Goal: Information Seeking & Learning: Learn about a topic

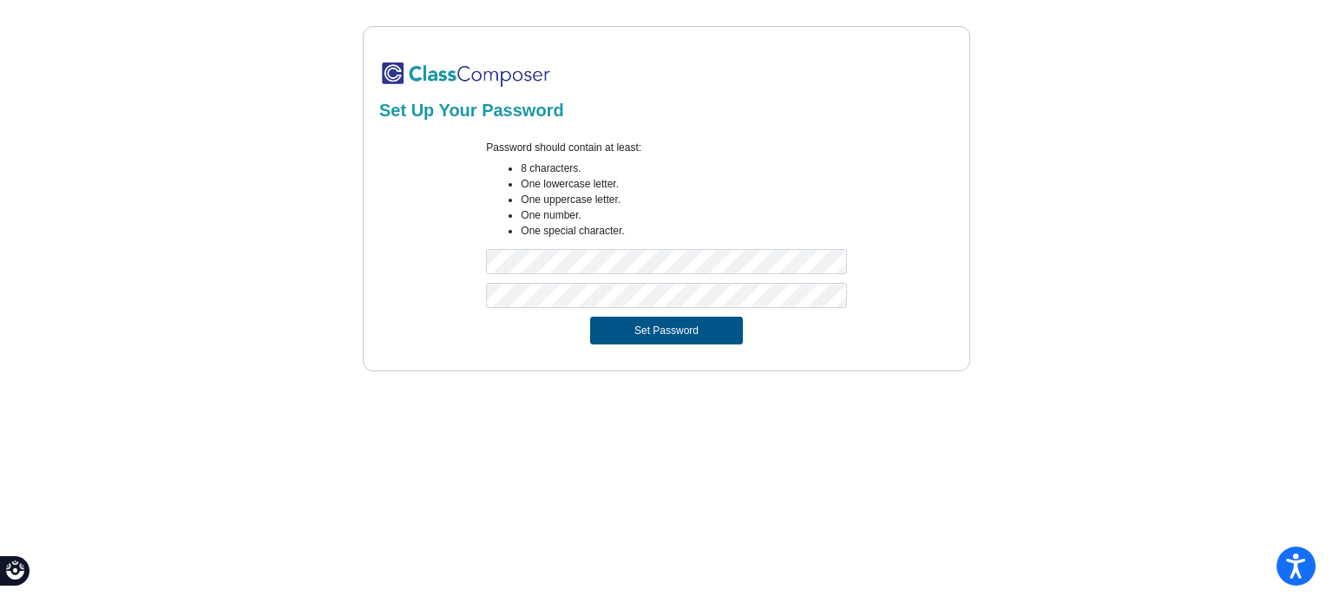
click at [641, 327] on button "Set Password" at bounding box center [666, 331] width 153 height 28
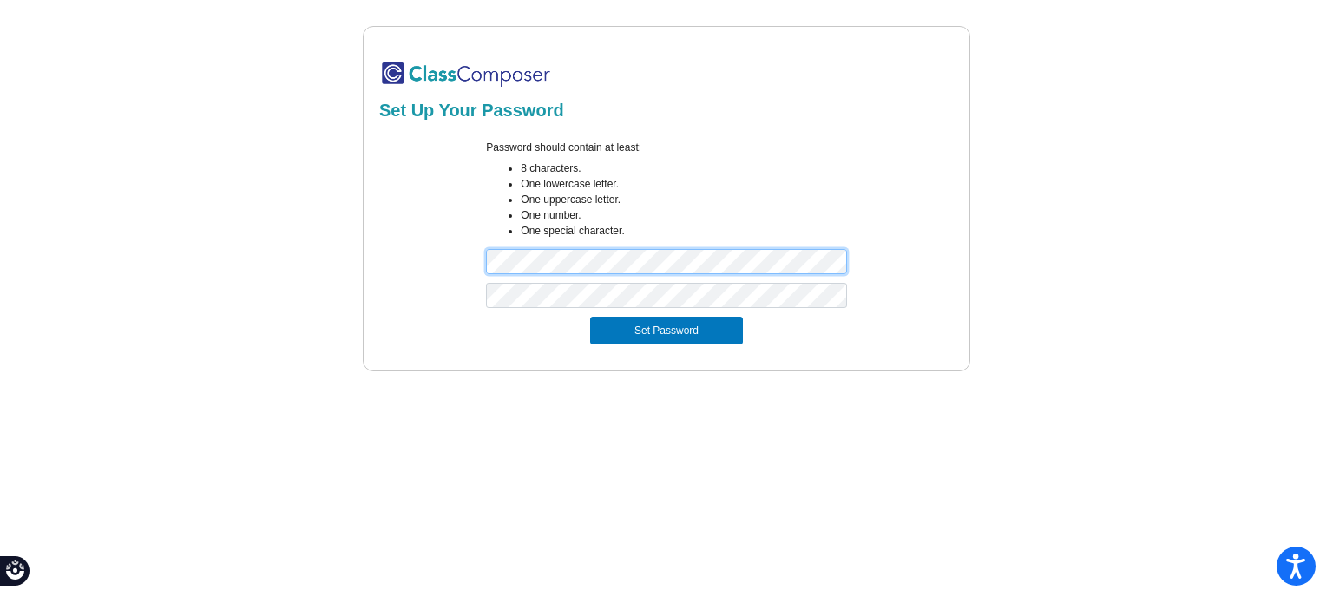
click at [414, 283] on form "Password should contain at least: 8 characters. One lowercase letter. One upper…" at bounding box center [666, 242] width 575 height 226
click at [422, 315] on div at bounding box center [667, 300] width 580 height 34
click at [628, 314] on div at bounding box center [666, 300] width 386 height 34
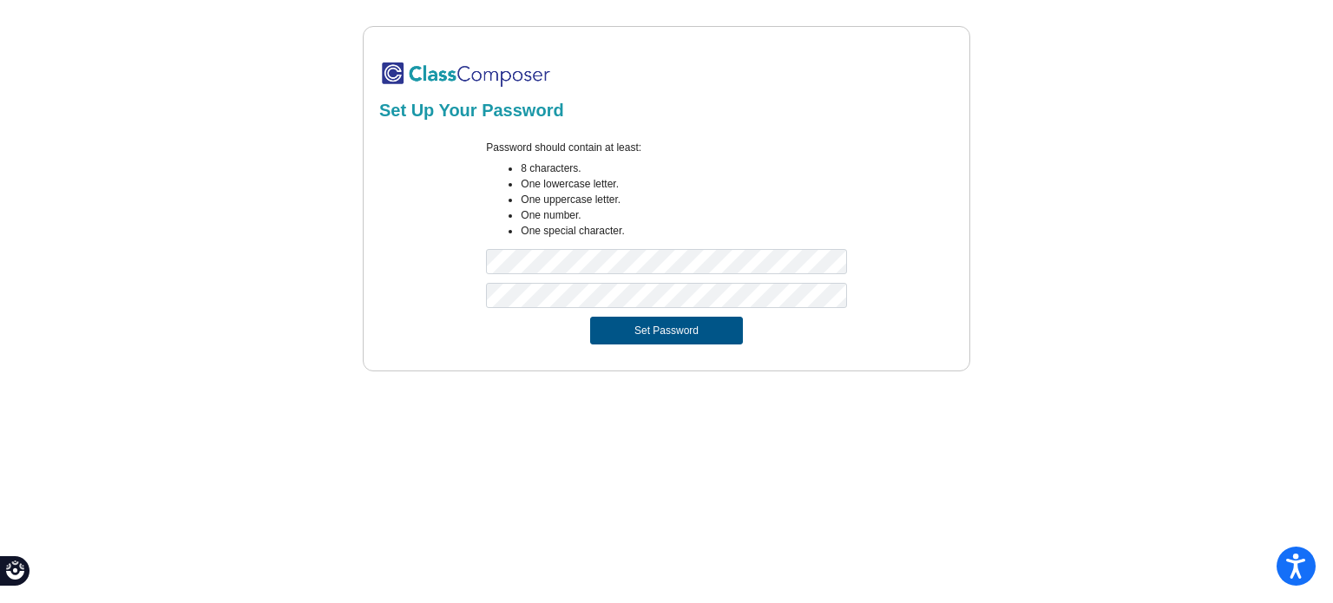
click at [635, 332] on button "Set Password" at bounding box center [666, 331] width 153 height 28
click at [667, 322] on button "Set Password" at bounding box center [666, 331] width 153 height 28
click at [661, 333] on button "Set Password" at bounding box center [666, 331] width 153 height 28
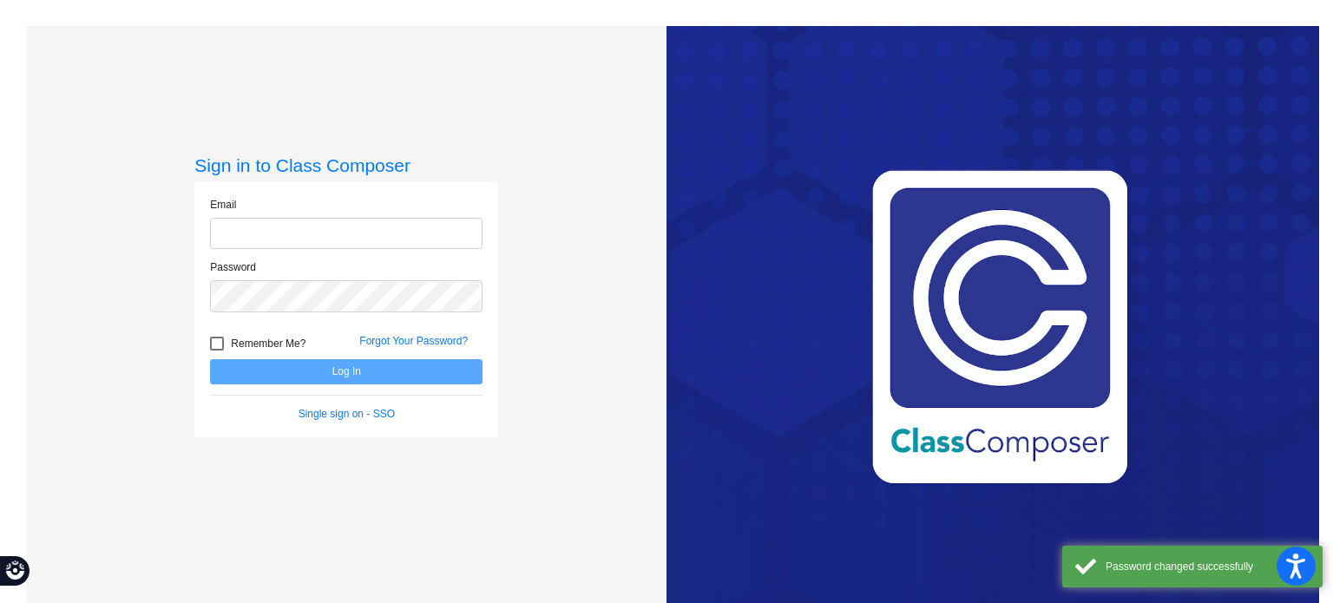
type input "[EMAIL_ADDRESS][DOMAIN_NAME]"
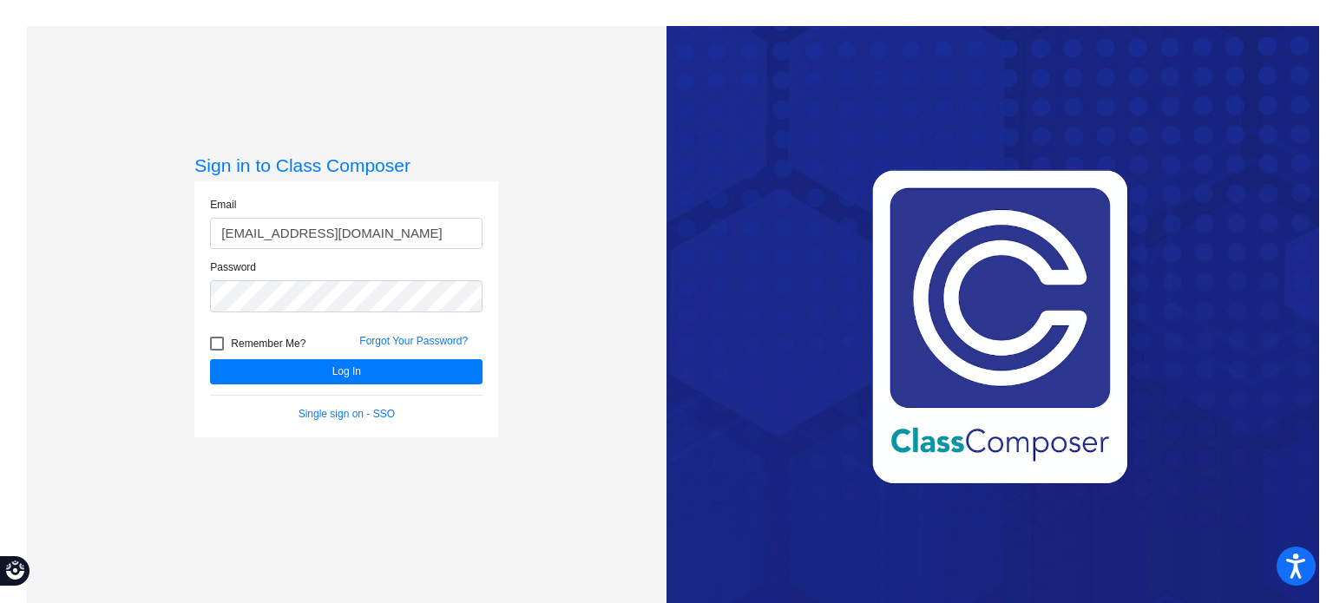
click at [350, 390] on form "Email [EMAIL_ADDRESS][DOMAIN_NAME] Password Remember Me? Forgot Your Password? …" at bounding box center [346, 309] width 273 height 225
click at [347, 380] on button "Log In" at bounding box center [346, 371] width 273 height 25
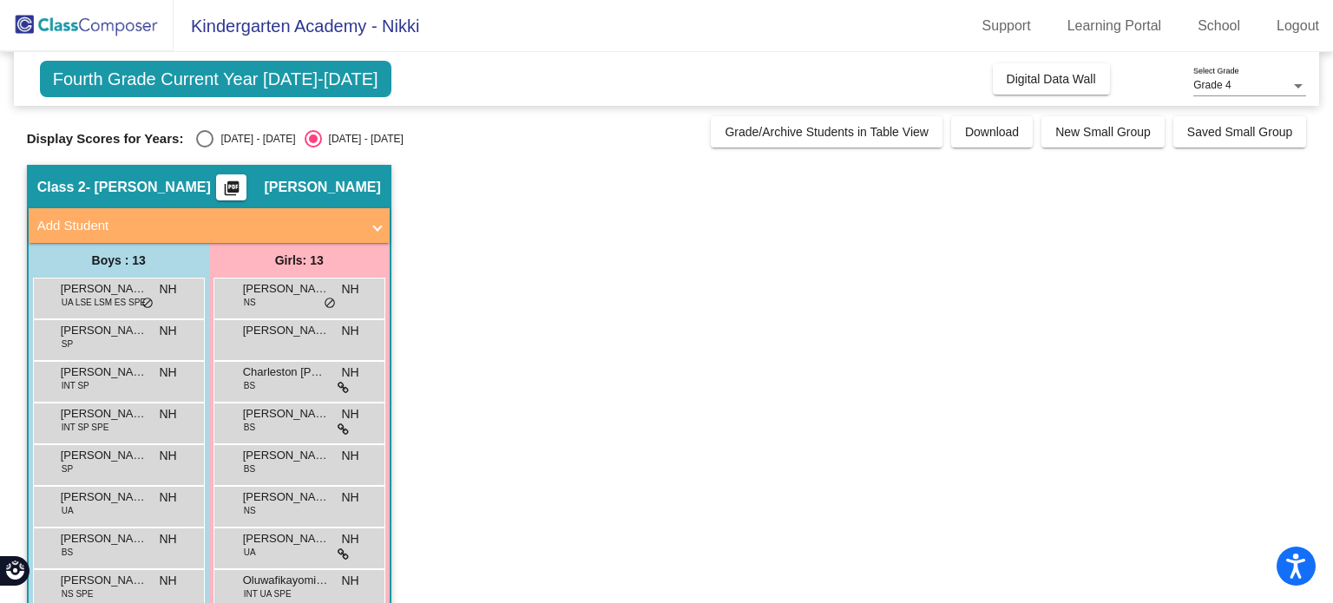
click at [229, 135] on div "[DATE] - [DATE]" at bounding box center [255, 139] width 82 height 16
click at [205, 148] on input "[DATE] - [DATE]" at bounding box center [204, 148] width 1 height 1
radio input "true"
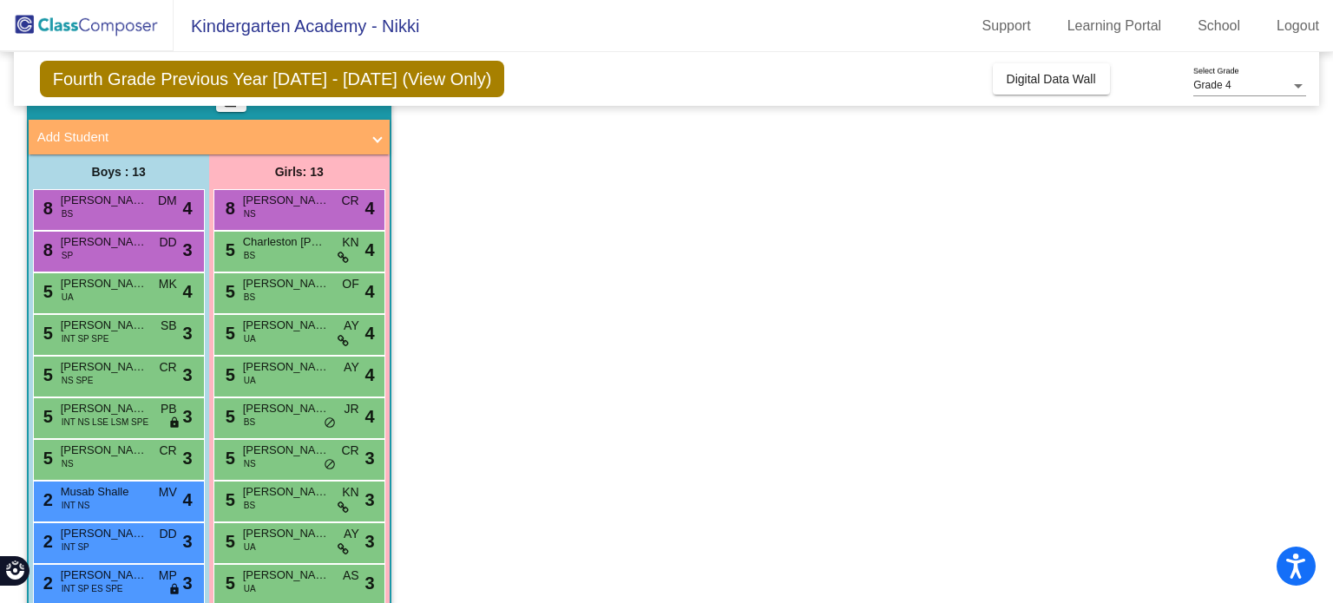
scroll to position [243, 0]
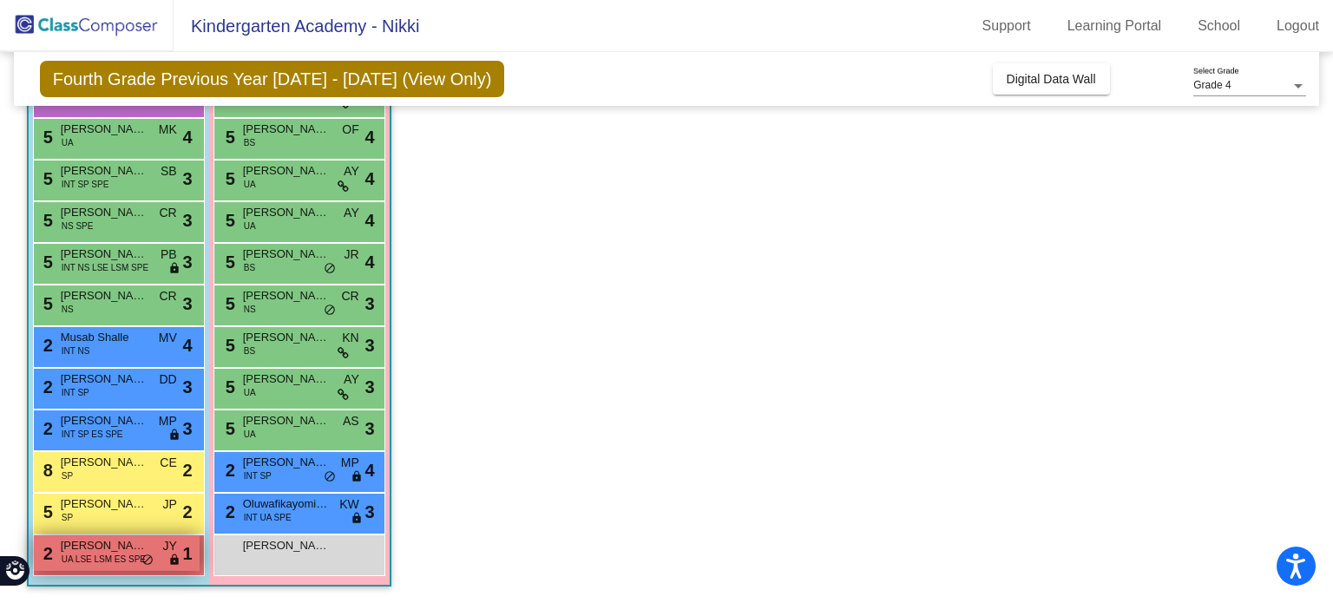
click at [62, 558] on span "UA LSE LSM ES SPE" at bounding box center [104, 559] width 84 height 13
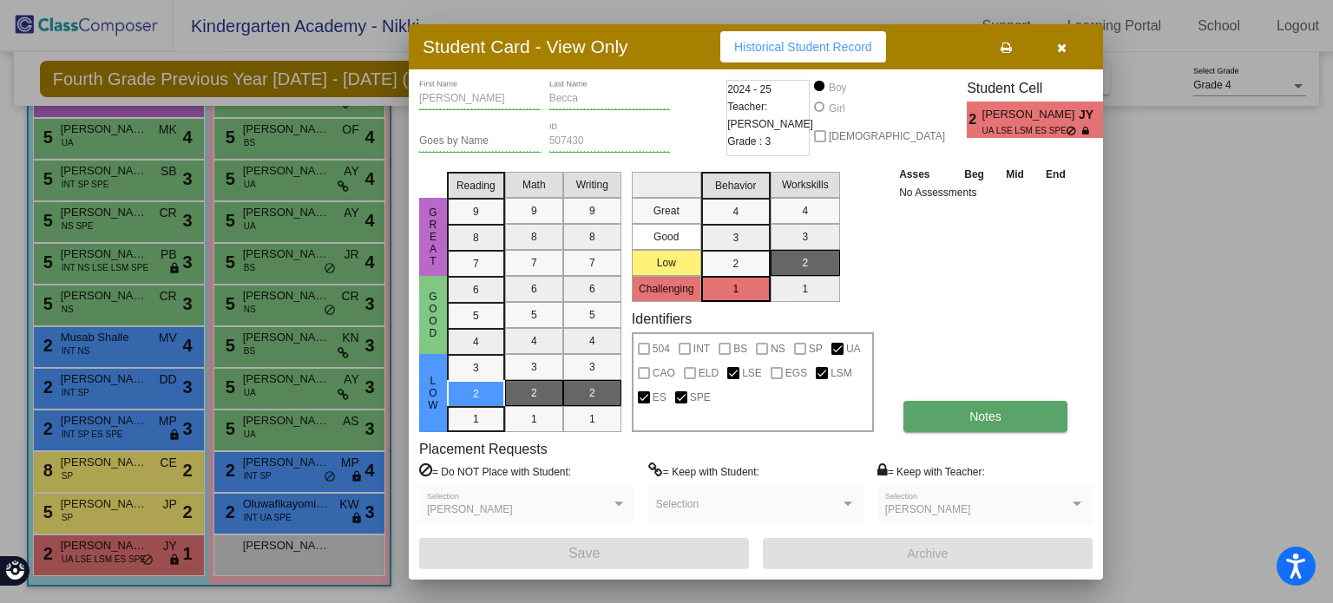
click at [969, 419] on button "Notes" at bounding box center [986, 416] width 164 height 31
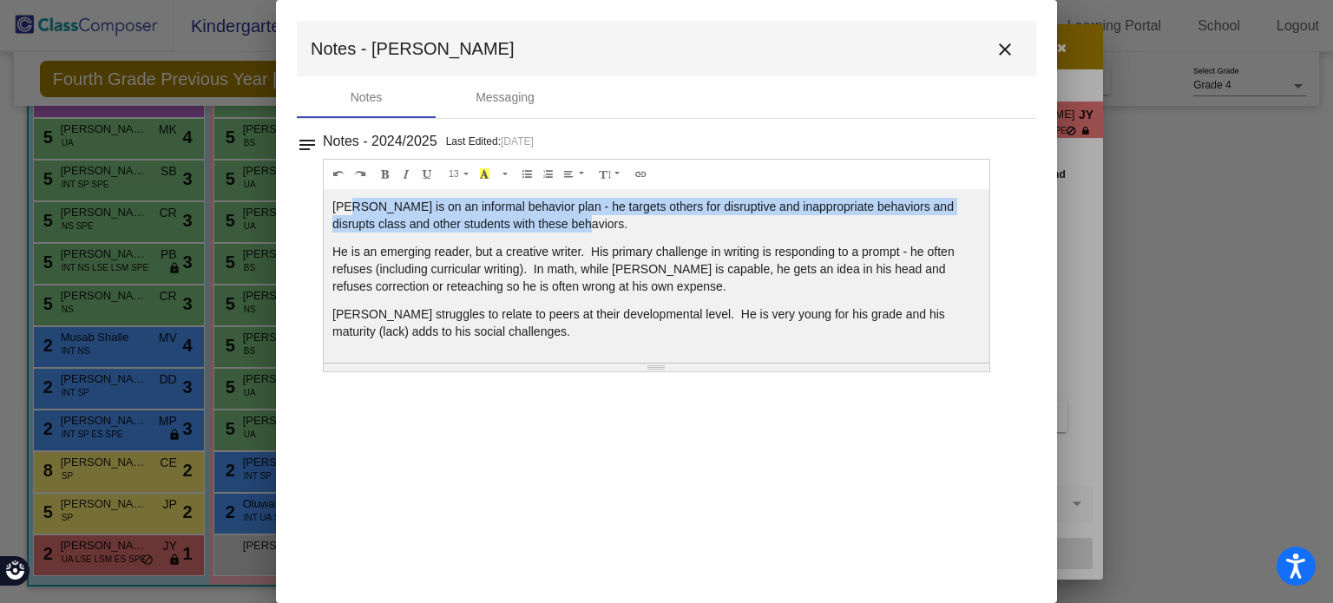
drag, startPoint x: 535, startPoint y: 221, endPoint x: 351, endPoint y: 207, distance: 184.5
click at [351, 207] on p "[PERSON_NAME] is on an informal behavior plan - he targets others for disruptiv…" at bounding box center [656, 215] width 648 height 35
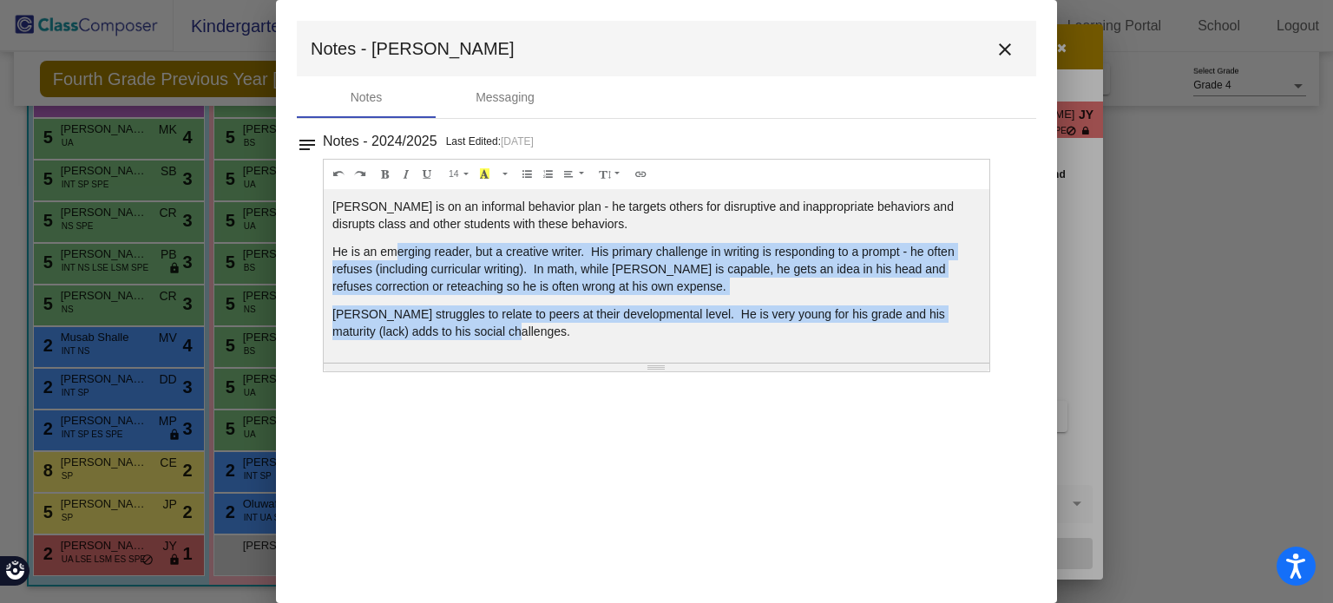
drag, startPoint x: 483, startPoint y: 327, endPoint x: 397, endPoint y: 250, distance: 116.2
click at [397, 250] on div "[PERSON_NAME] is on an informal behavior plan - he targets others for disruptiv…" at bounding box center [657, 276] width 666 height 174
click at [397, 250] on p "He is an emerging reader, but a creative writer. His primary challenge in writi…" at bounding box center [656, 269] width 648 height 52
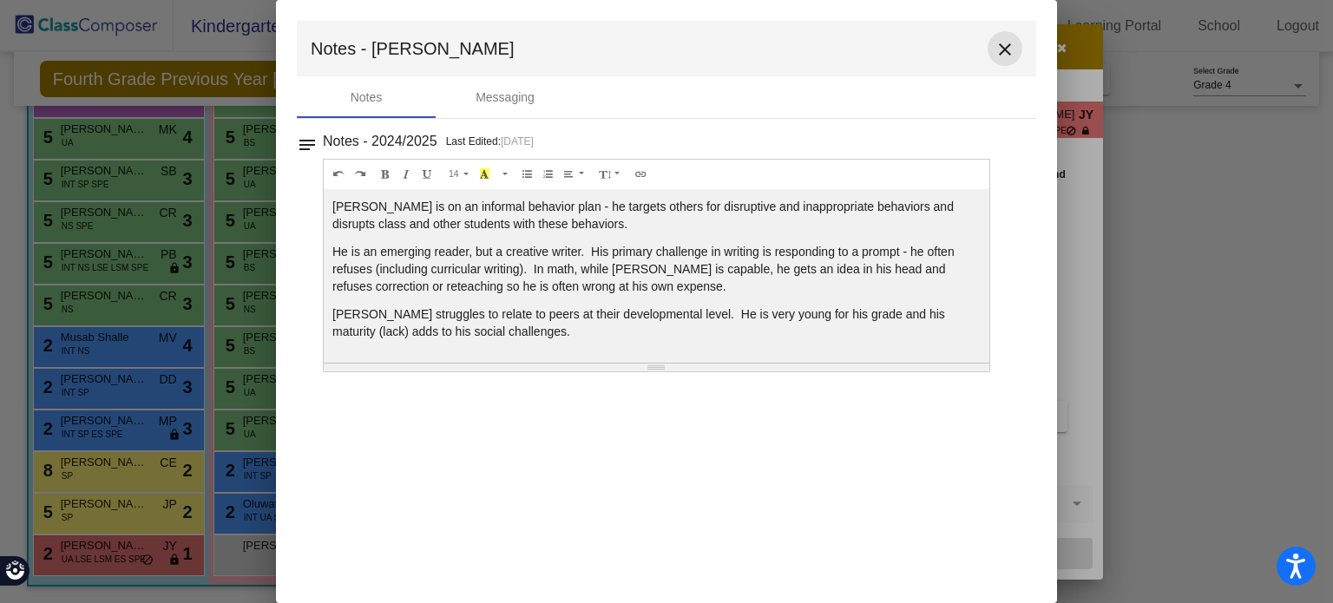
click at [1007, 47] on mat-icon "close" at bounding box center [1005, 49] width 21 height 21
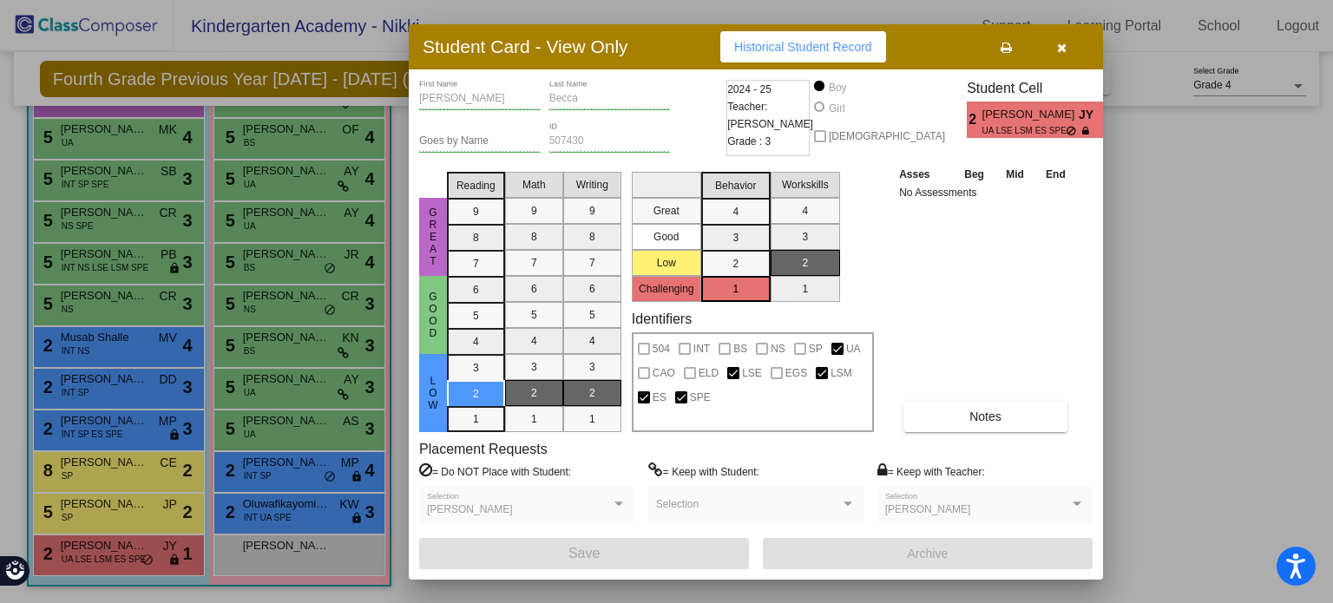
click at [1058, 44] on icon "button" at bounding box center [1062, 48] width 10 height 12
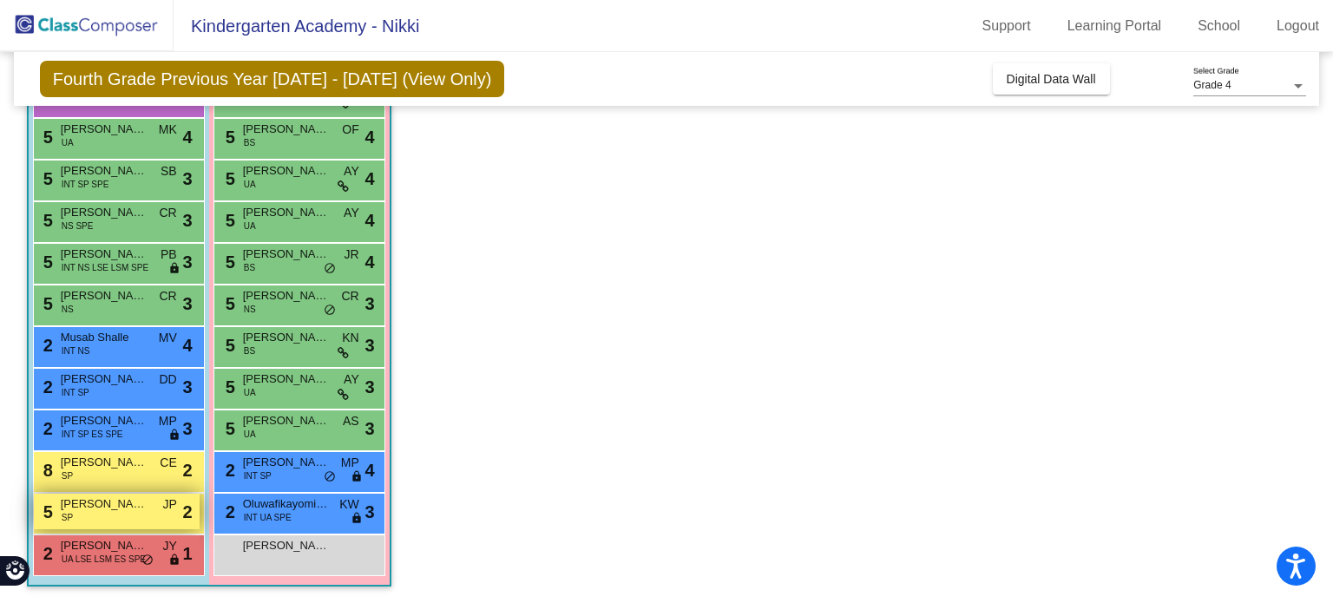
click at [134, 511] on span "[PERSON_NAME]" at bounding box center [104, 504] width 87 height 17
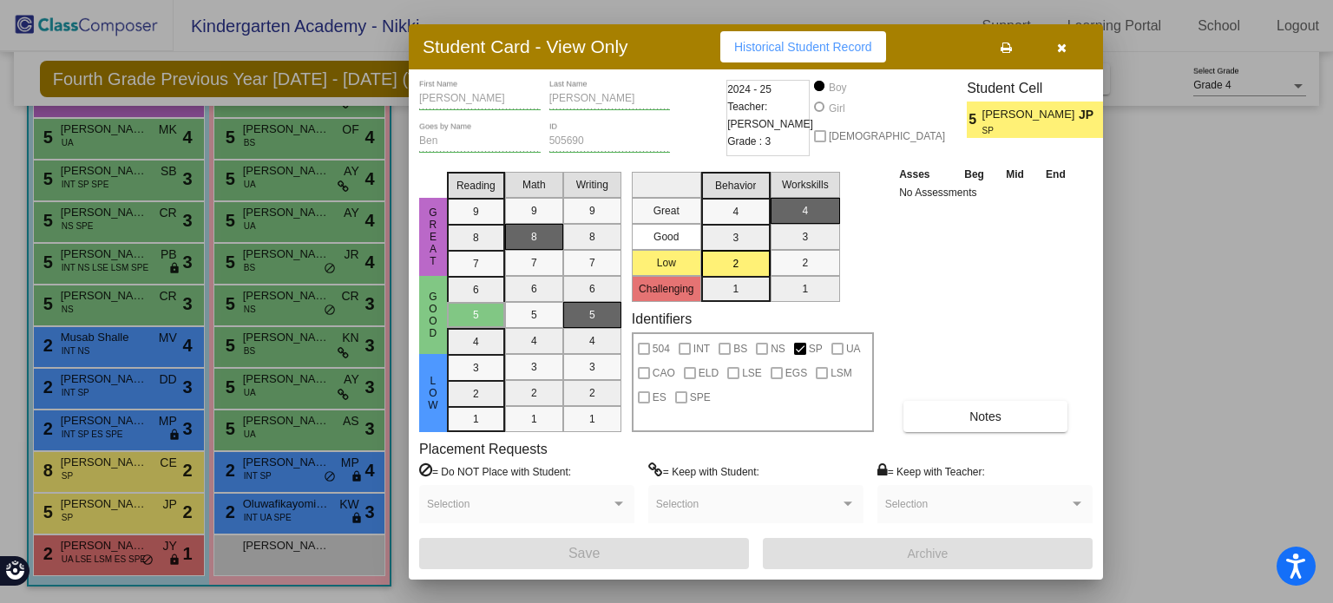
click at [969, 381] on div "Asses Beg Mid End No Assessments Notes" at bounding box center [986, 298] width 182 height 267
click at [969, 396] on div "Asses Beg Mid End No Assessments Notes" at bounding box center [986, 298] width 182 height 267
click at [971, 416] on span "Notes" at bounding box center [985, 417] width 32 height 14
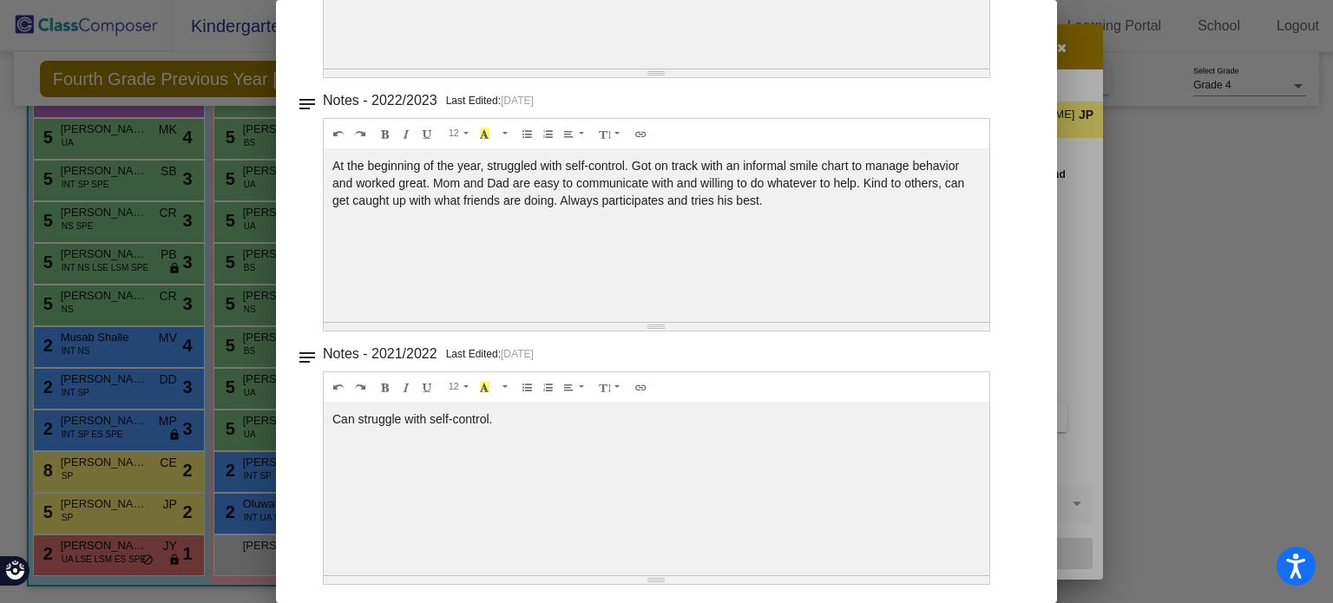
scroll to position [0, 0]
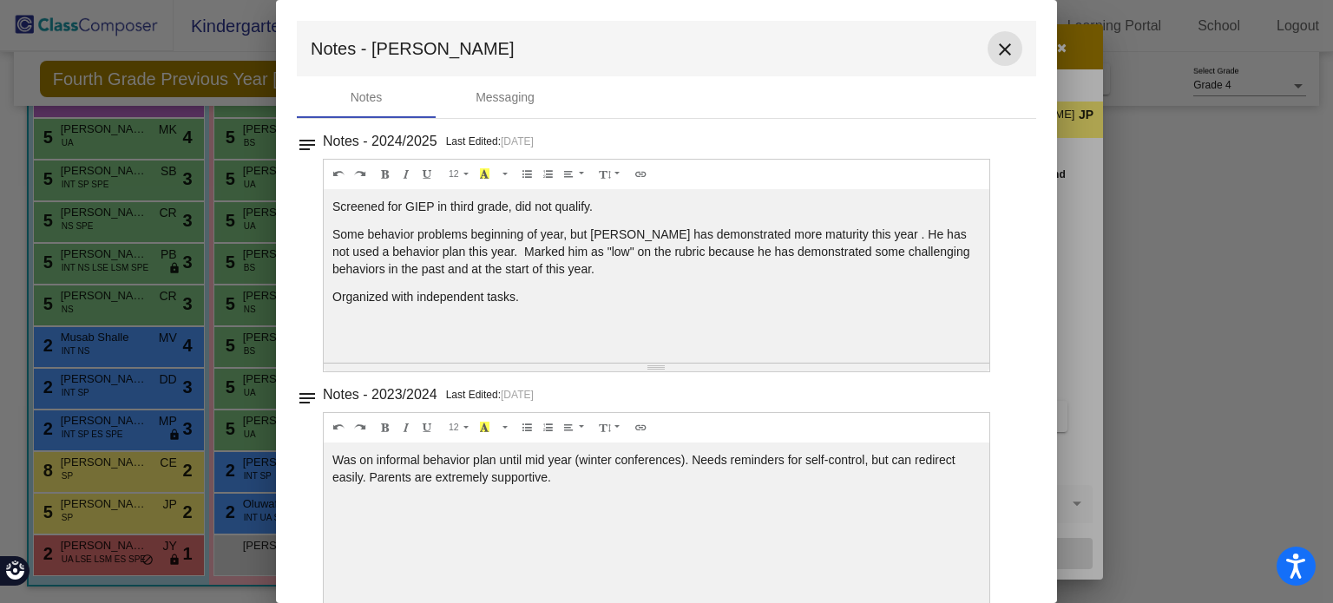
click at [997, 49] on mat-icon "close" at bounding box center [1005, 49] width 21 height 21
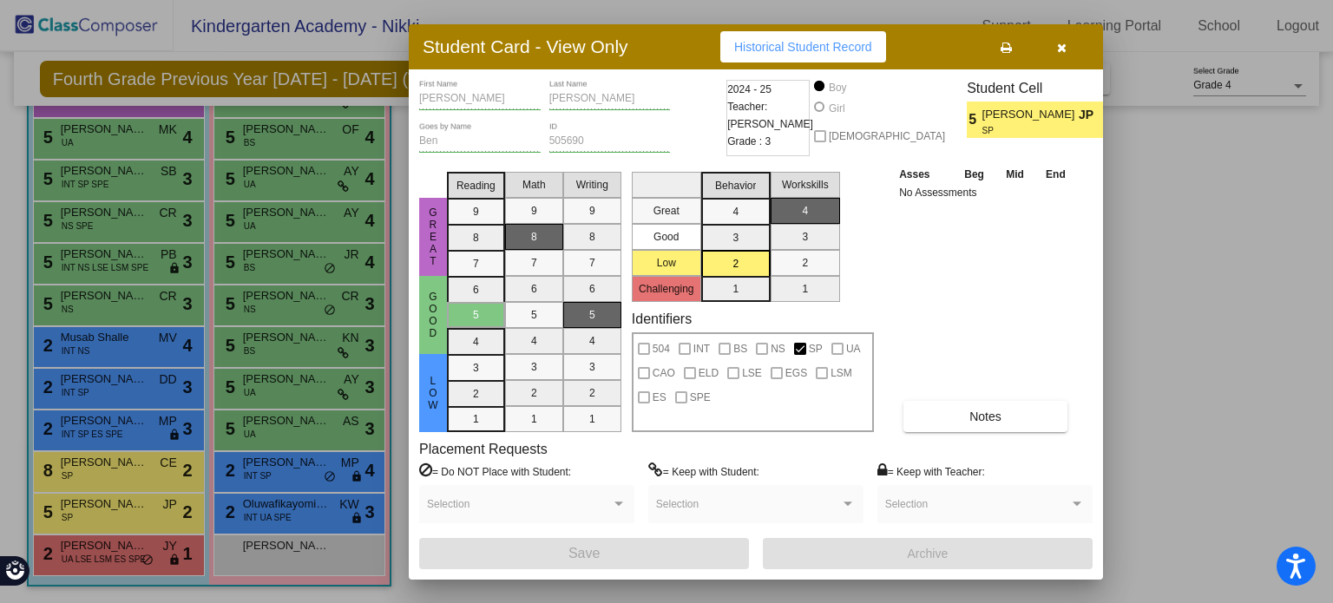
click at [1059, 44] on icon "button" at bounding box center [1062, 48] width 10 height 12
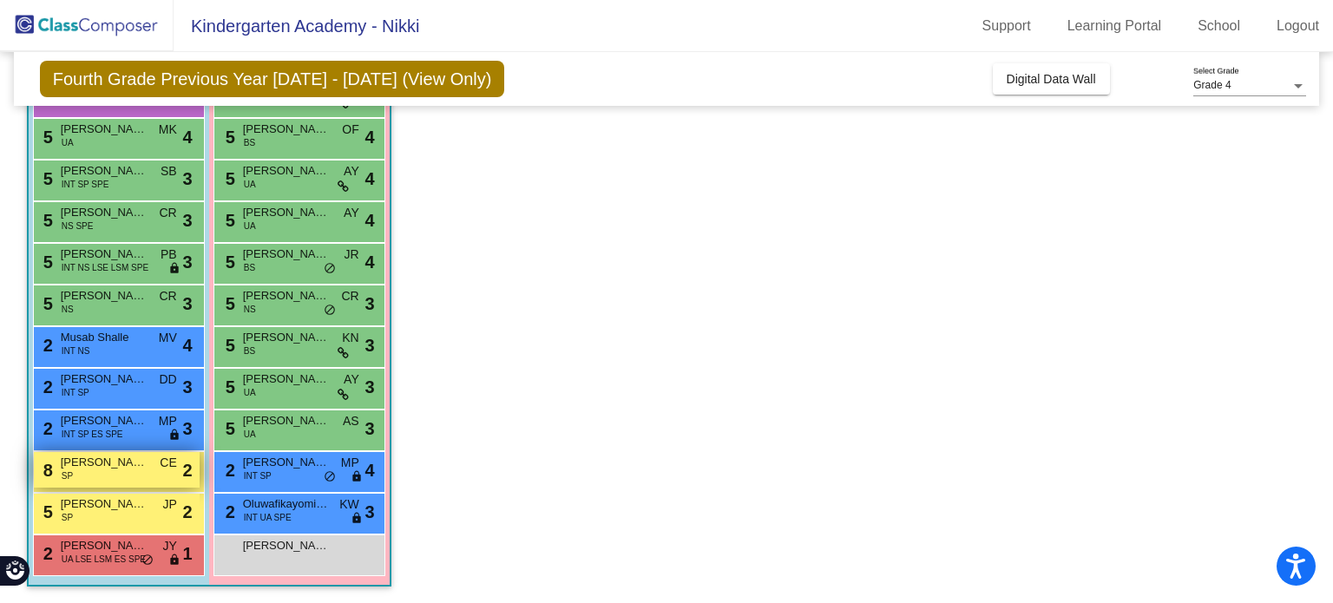
click at [121, 481] on div "8 Sion Jogi SP CE lock do_not_disturb_alt 2" at bounding box center [117, 470] width 166 height 36
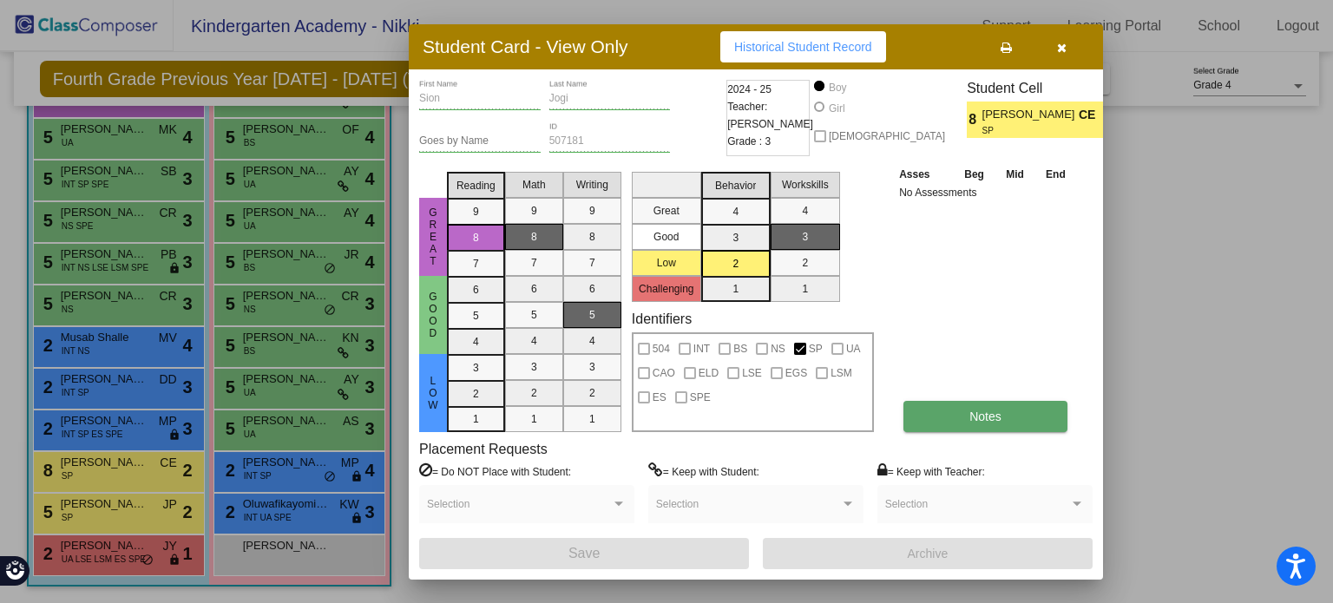
click at [922, 417] on button "Notes" at bounding box center [986, 416] width 164 height 31
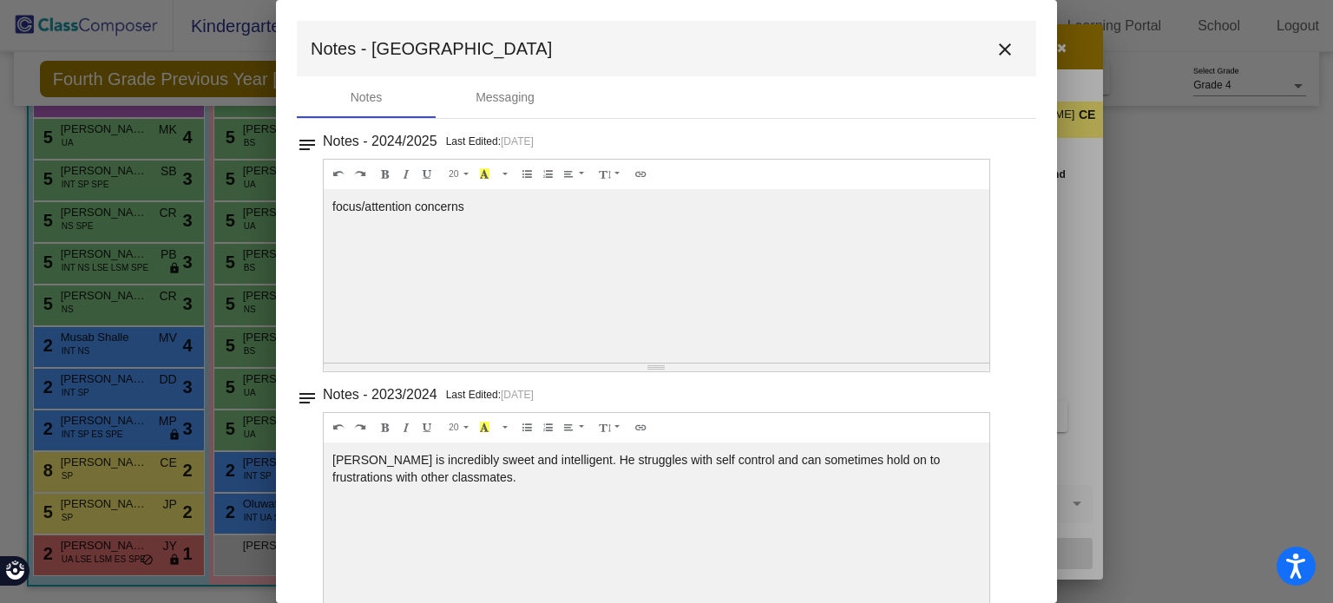
click at [999, 47] on mat-icon "close" at bounding box center [1005, 49] width 21 height 21
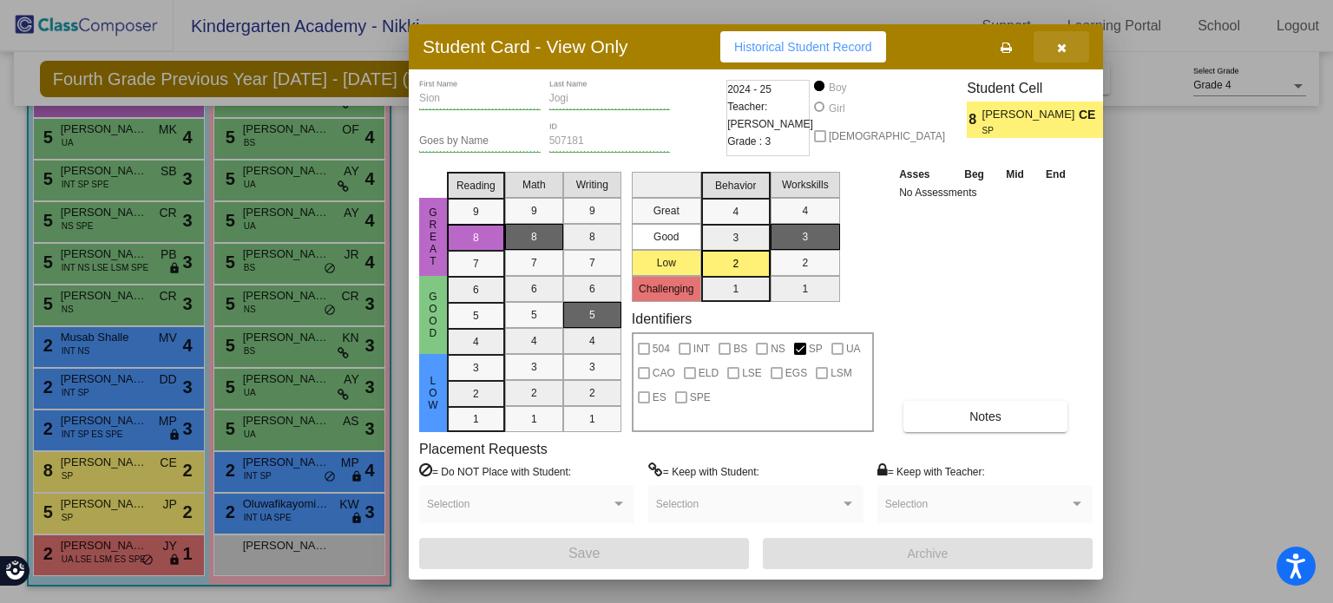
click at [1057, 48] on icon "button" at bounding box center [1062, 48] width 10 height 12
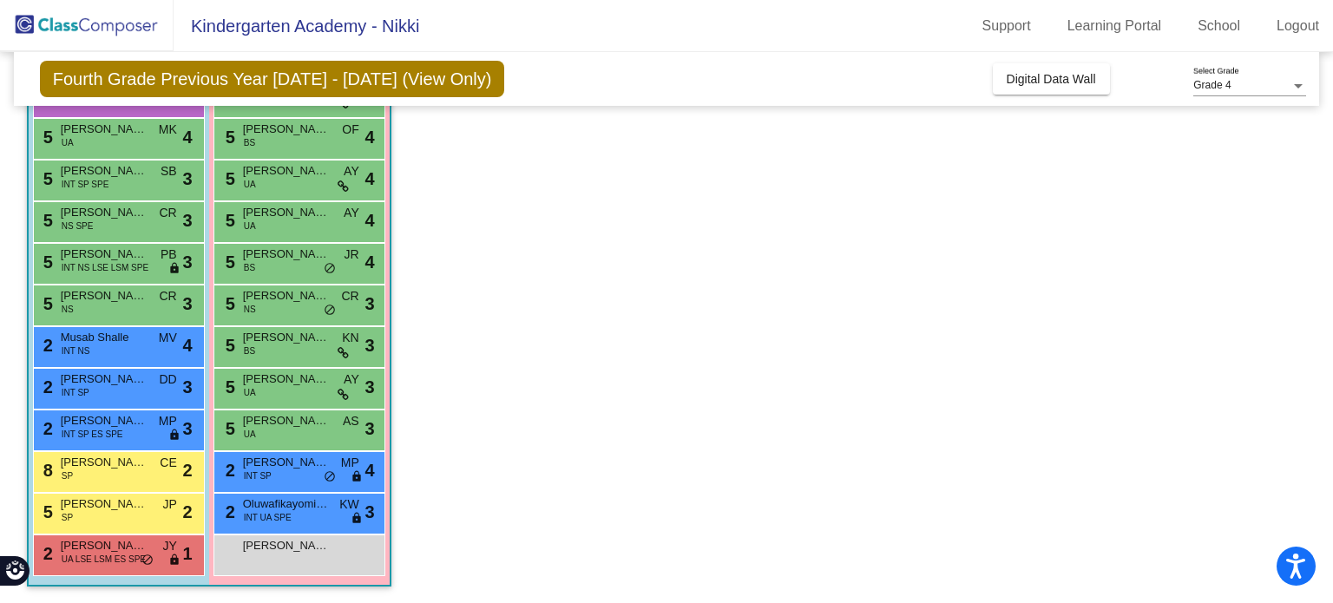
click at [642, 440] on app-classroom "Class 2 - [PERSON_NAME] picture_as_pdf [PERSON_NAME] Add Student First Name Las…" at bounding box center [667, 263] width 1280 height 682
